Goal: Entertainment & Leisure: Consume media (video, audio)

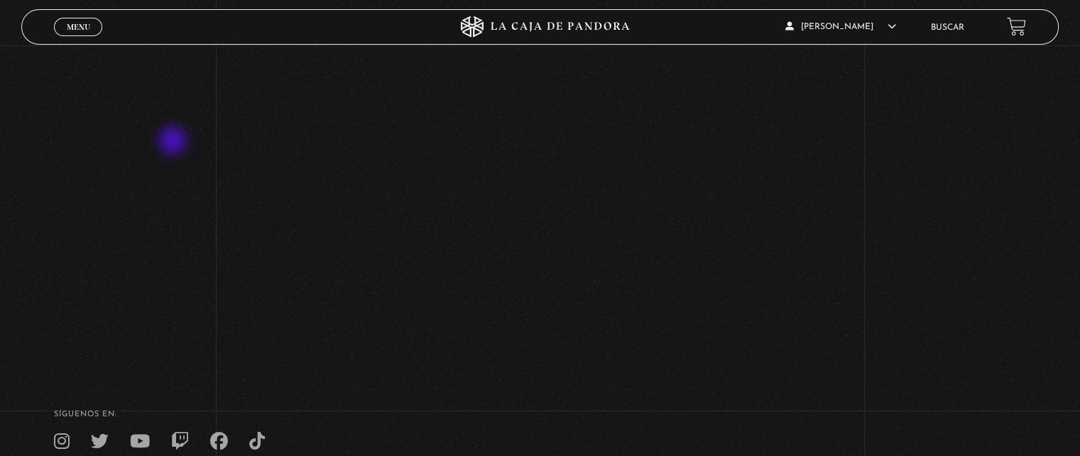
scroll to position [20, 0]
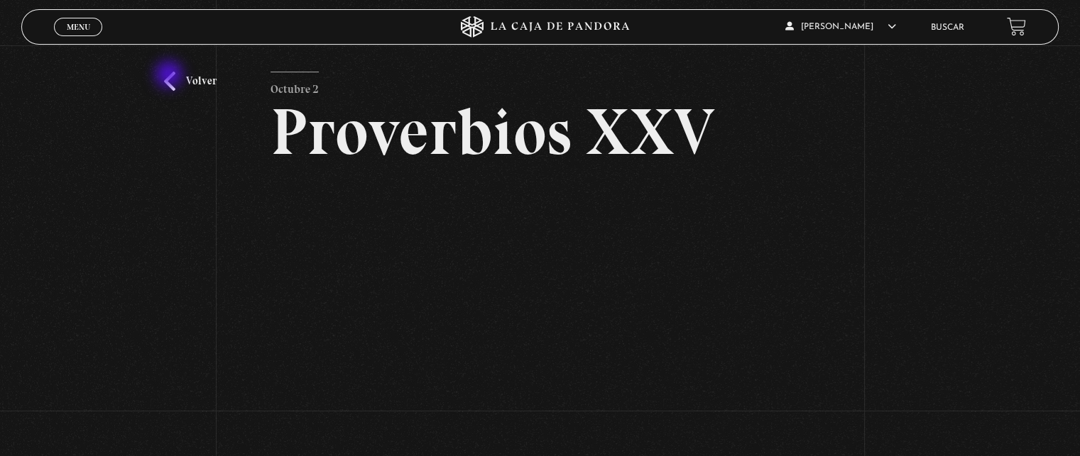
click at [170, 76] on link "Volver" at bounding box center [190, 81] width 53 height 19
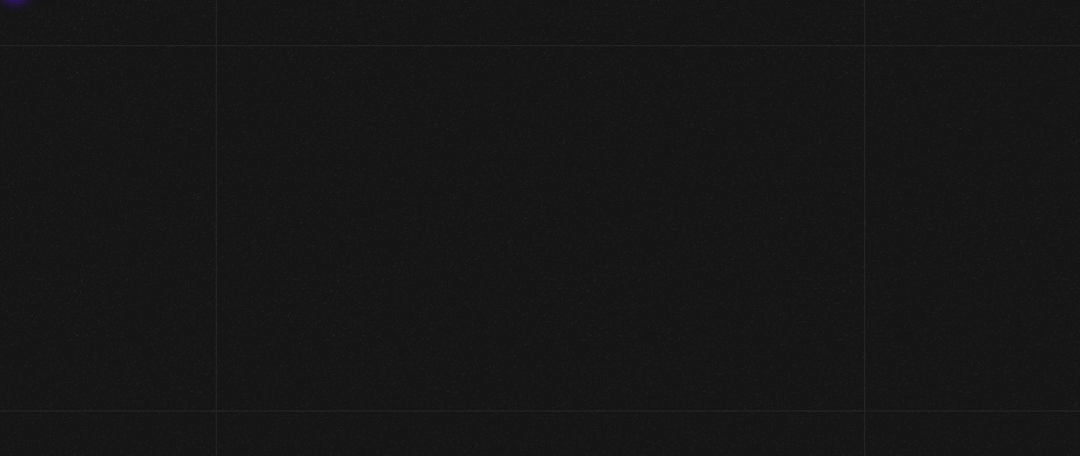
scroll to position [213, 0]
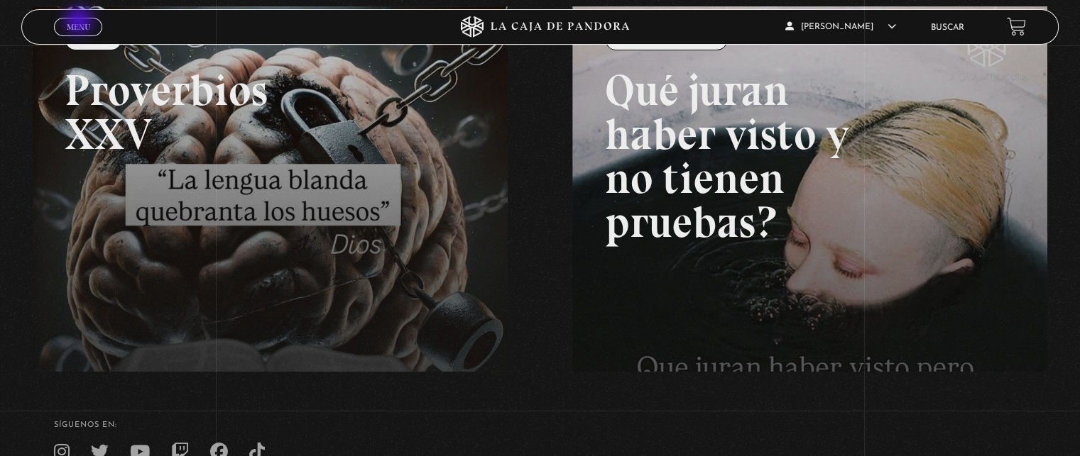
click at [80, 23] on span "Menu" at bounding box center [78, 27] width 23 height 9
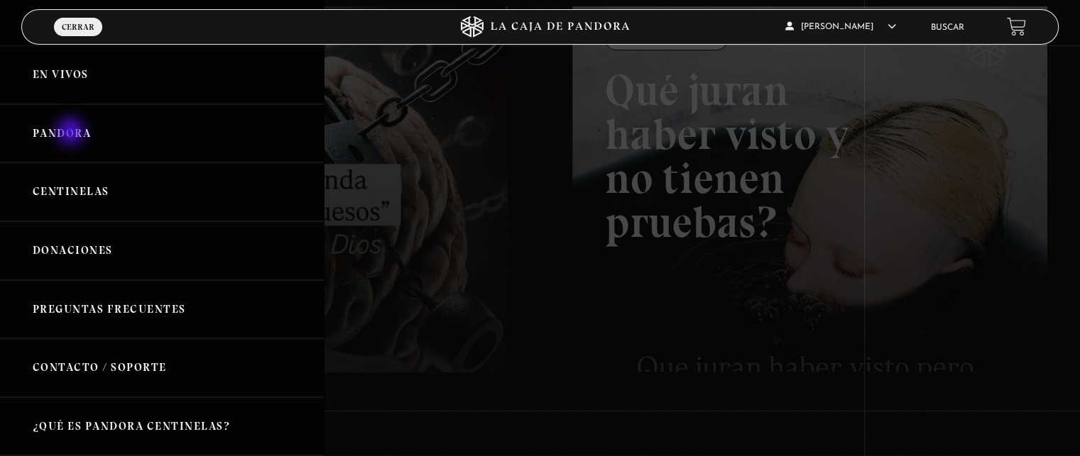
click at [71, 132] on link "Pandora" at bounding box center [162, 133] width 324 height 59
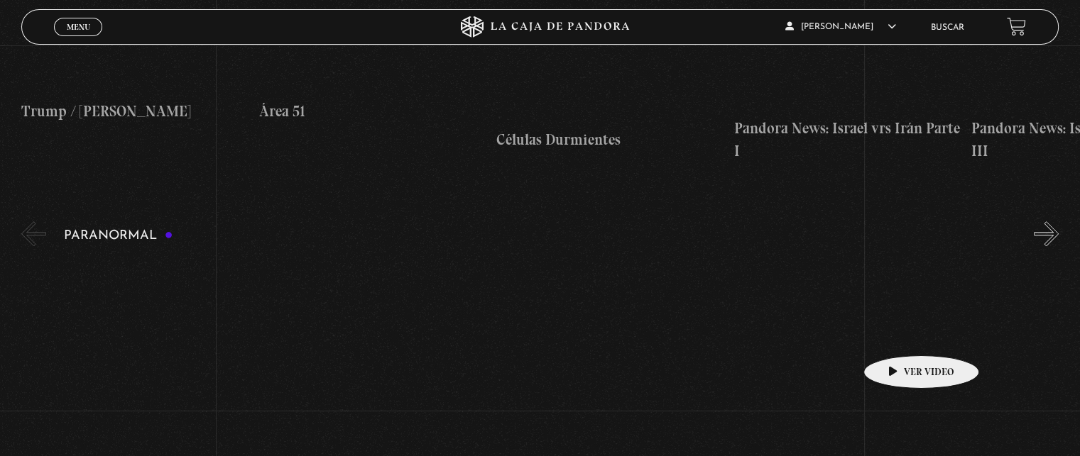
scroll to position [1491, 0]
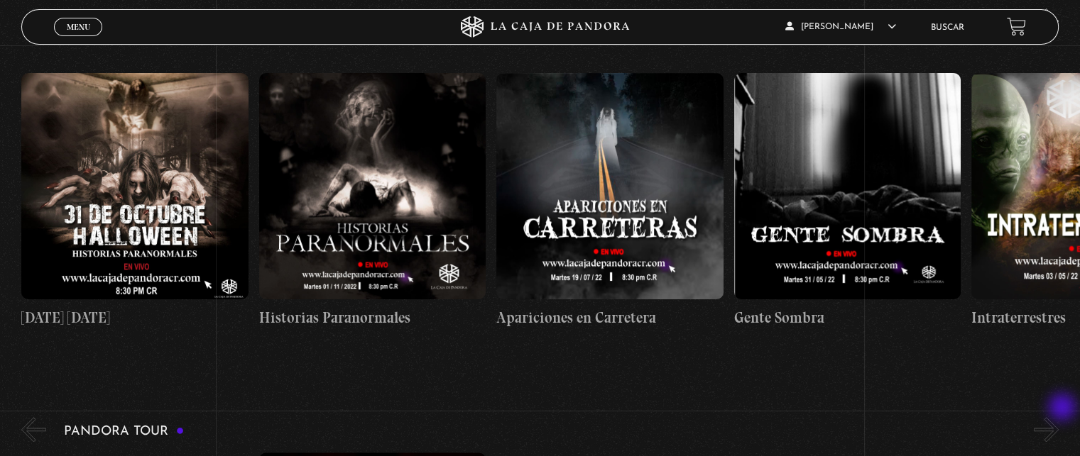
click at [1058, 417] on button "»" at bounding box center [1046, 429] width 25 height 25
click at [1051, 417] on button "»" at bounding box center [1046, 429] width 25 height 25
click at [1056, 417] on button "»" at bounding box center [1046, 429] width 25 height 25
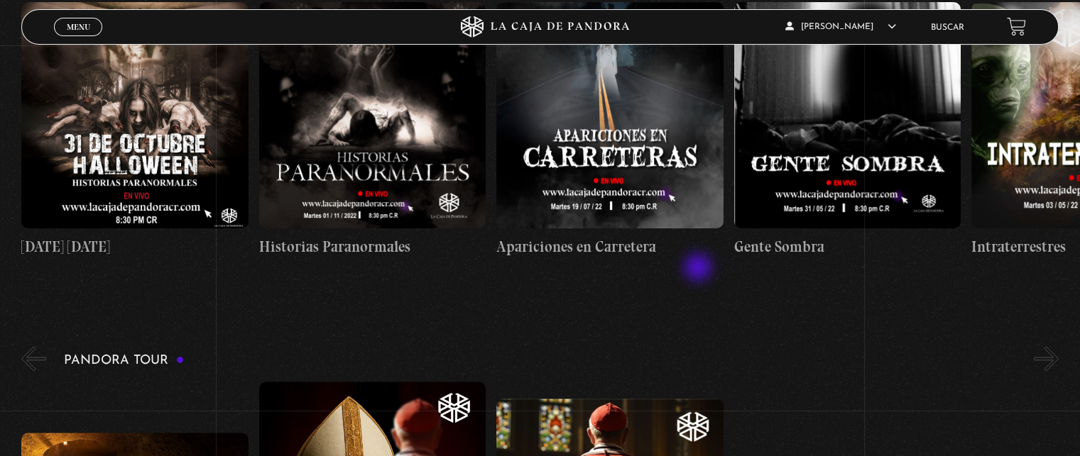
scroll to position [1420, 0]
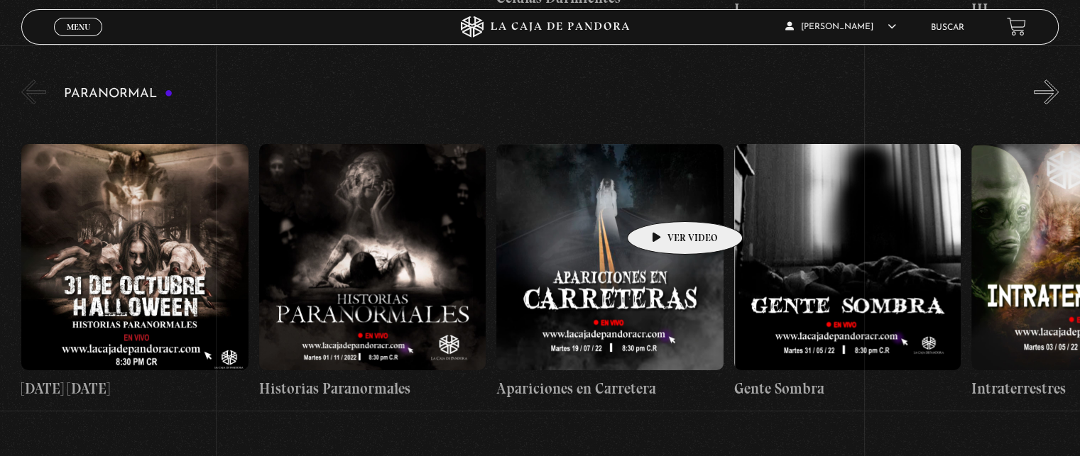
click at [652, 180] on figure at bounding box center [609, 257] width 226 height 226
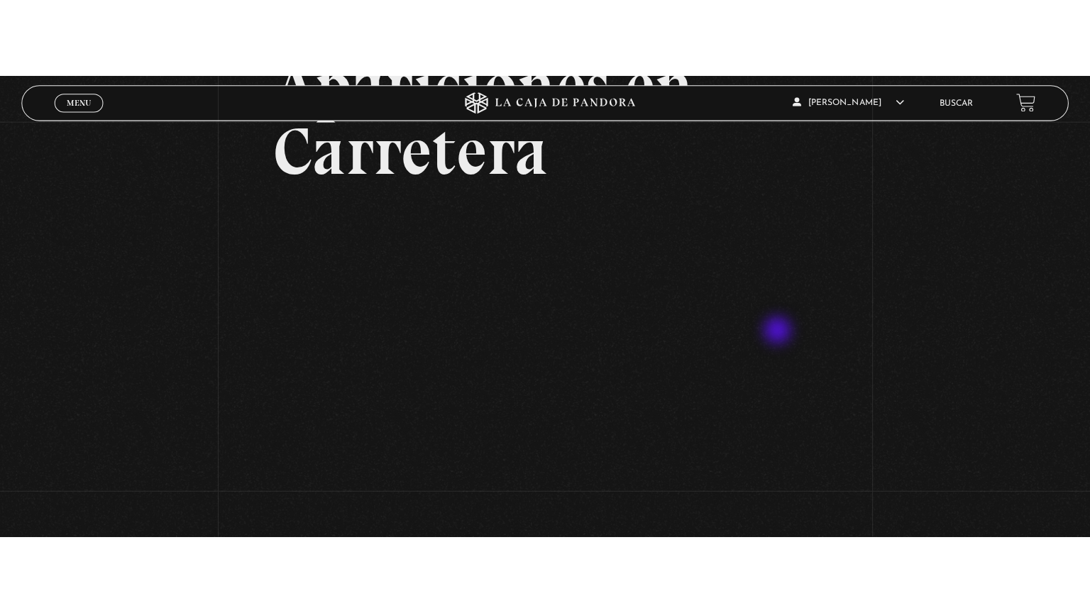
scroll to position [213, 0]
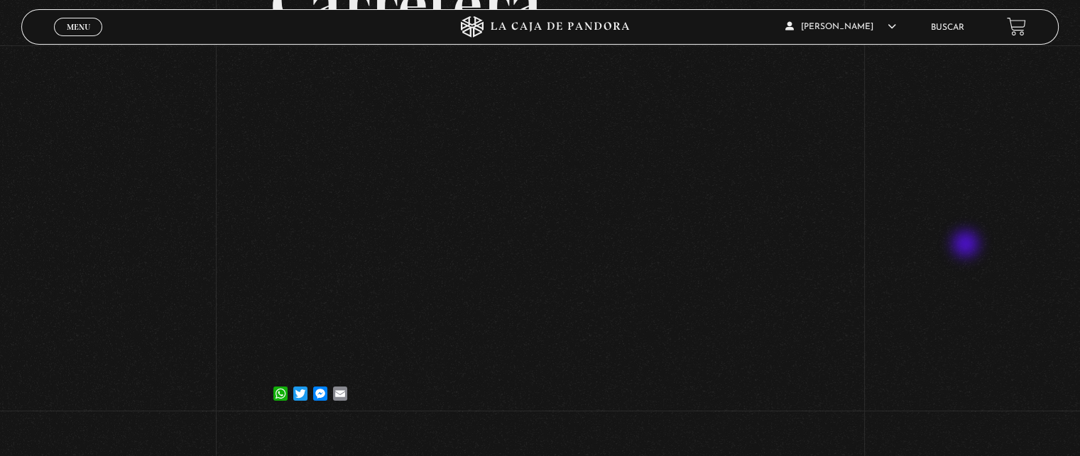
click at [968, 235] on div "Volver 21 julio, 2022 Apariciones en Carretera WhatsApp Twitter Messenger Email" at bounding box center [540, 129] width 1080 height 594
